Goal: Navigation & Orientation: Understand site structure

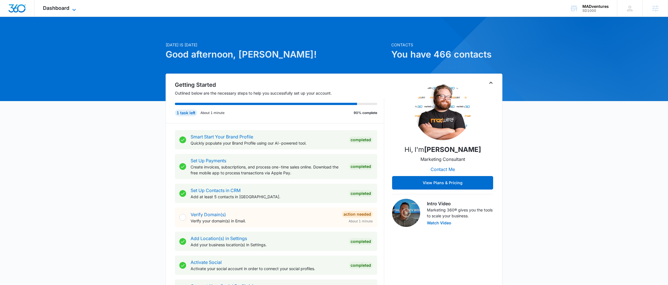
click at [64, 10] on span "Dashboard" at bounding box center [56, 8] width 26 height 6
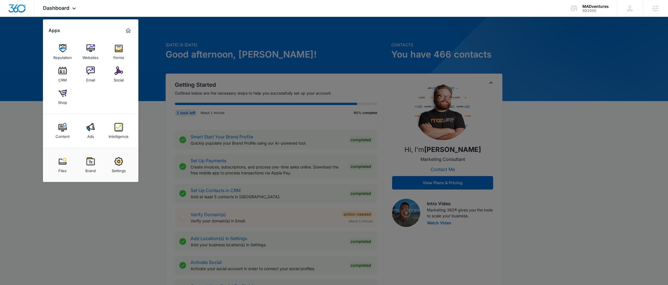
click at [91, 128] on img at bounding box center [90, 127] width 8 height 8
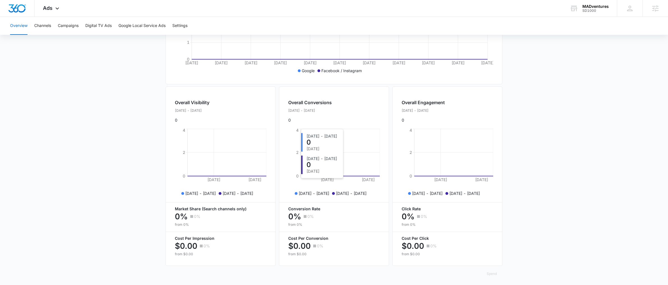
scroll to position [156, 0]
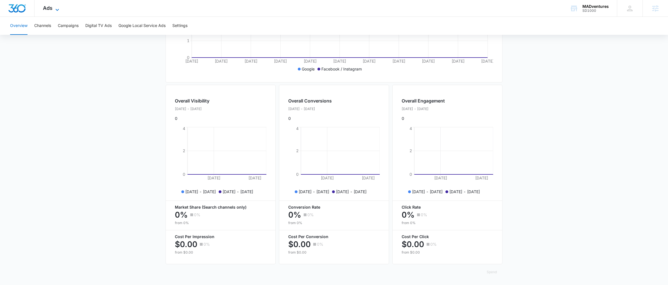
click at [48, 9] on span "Ads" at bounding box center [48, 8] width 10 height 6
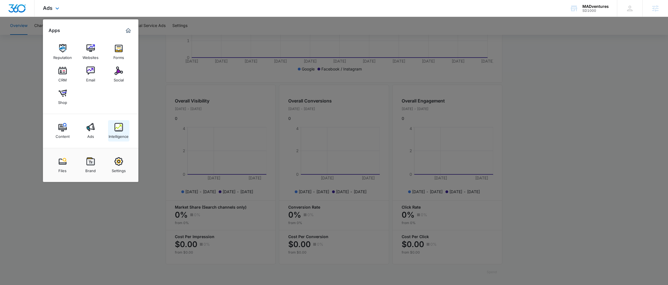
click at [120, 127] on img at bounding box center [119, 127] width 8 height 8
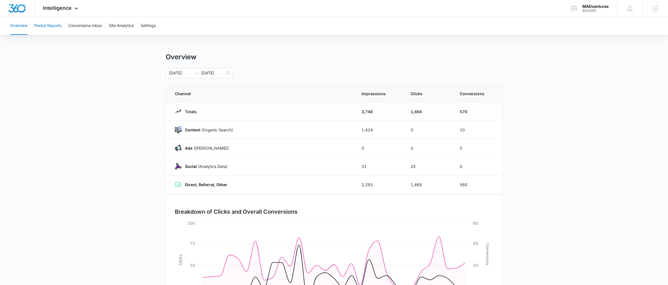
click at [49, 27] on button "Period Reports" at bounding box center [47, 26] width 27 height 18
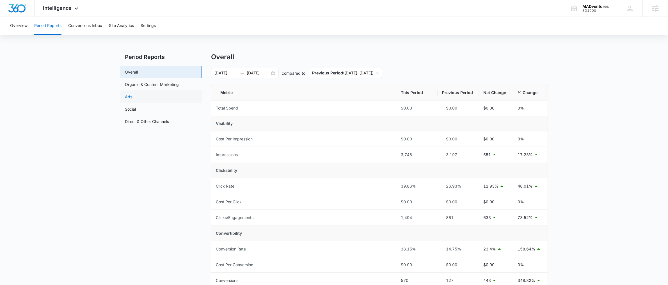
click at [127, 95] on link "Ads" at bounding box center [128, 97] width 7 height 6
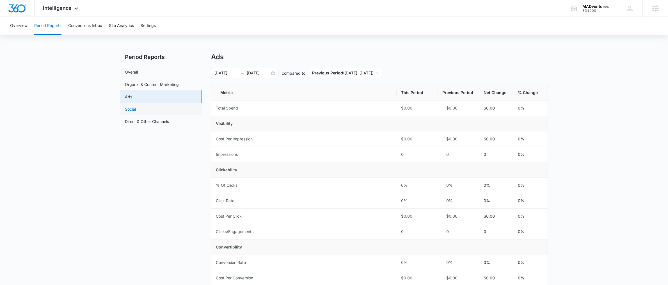
click at [133, 110] on link "Social" at bounding box center [130, 109] width 11 height 6
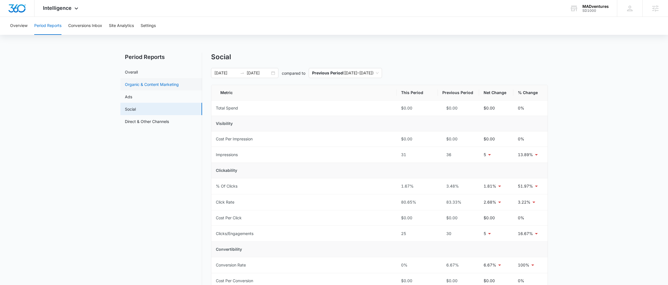
click at [140, 83] on link "Organic & Content Marketing" at bounding box center [152, 84] width 54 height 6
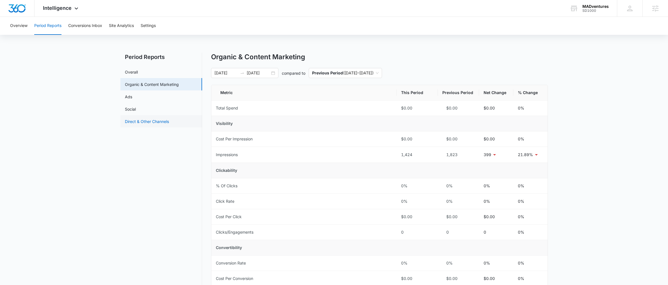
click at [145, 121] on link "Direct & Other Channels" at bounding box center [147, 121] width 44 height 6
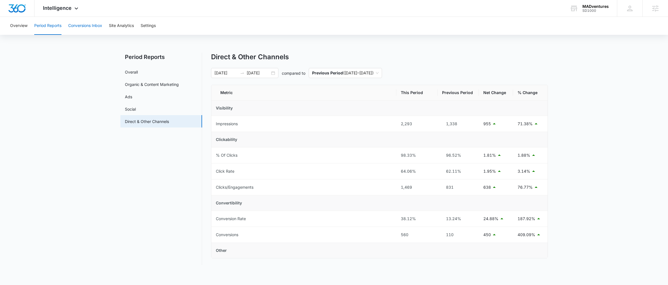
click at [86, 25] on button "Conversions Inbox" at bounding box center [85, 26] width 34 height 18
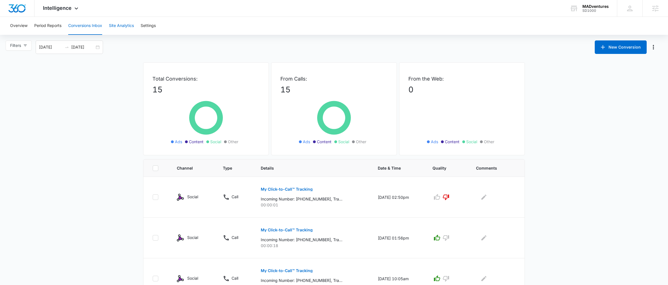
click at [119, 27] on button "Site Analytics" at bounding box center [121, 26] width 25 height 18
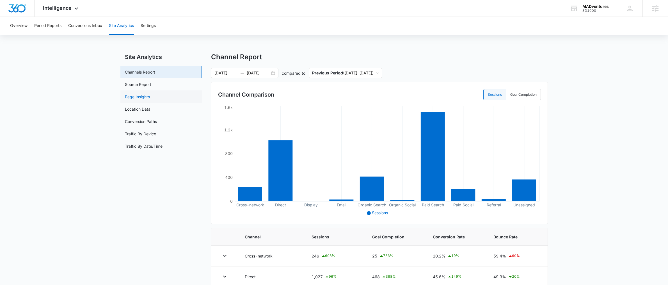
click at [138, 94] on link "Page Insights" at bounding box center [137, 97] width 25 height 6
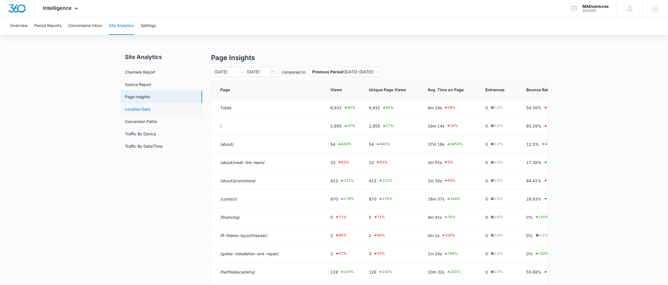
click at [136, 110] on link "Location Data" at bounding box center [138, 109] width 26 height 6
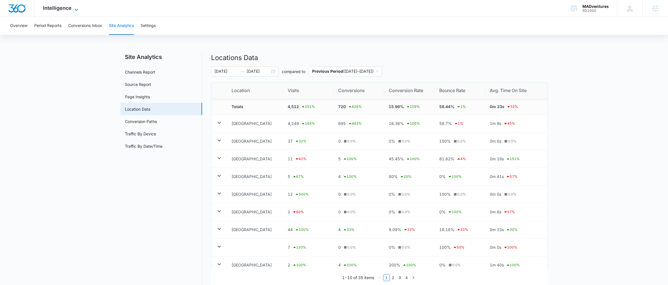
click at [57, 10] on span "Intelligence" at bounding box center [57, 8] width 29 height 6
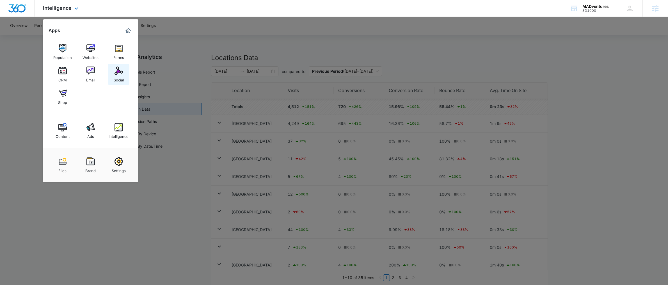
click at [119, 79] on div "Social" at bounding box center [119, 78] width 10 height 7
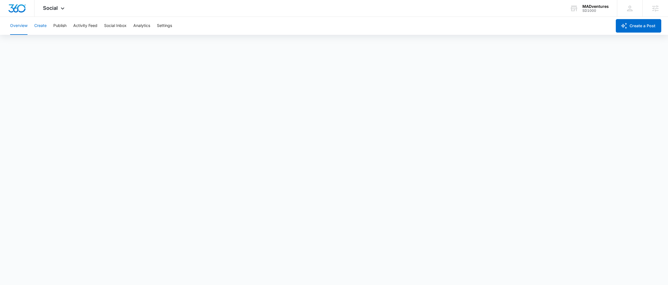
click at [41, 27] on button "Create" at bounding box center [40, 26] width 12 height 18
click at [57, 42] on button "Approvals" at bounding box center [54, 43] width 19 height 16
click at [79, 43] on button "Recommendations" at bounding box center [88, 43] width 34 height 16
click at [62, 26] on button "Publish" at bounding box center [59, 26] width 13 height 18
click at [115, 26] on button "Social Inbox" at bounding box center [115, 26] width 22 height 18
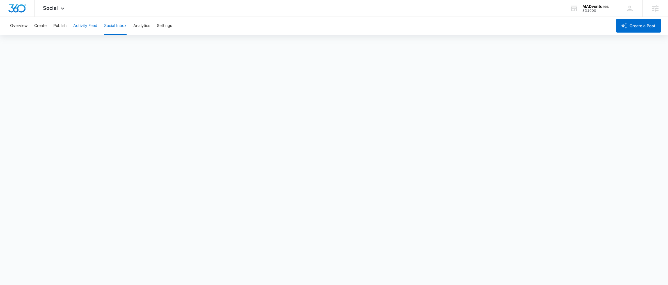
click at [93, 26] on button "Activity Feed" at bounding box center [85, 26] width 24 height 18
click at [63, 44] on button "Direct Messages" at bounding box center [56, 43] width 31 height 16
